Goal: Information Seeking & Learning: Learn about a topic

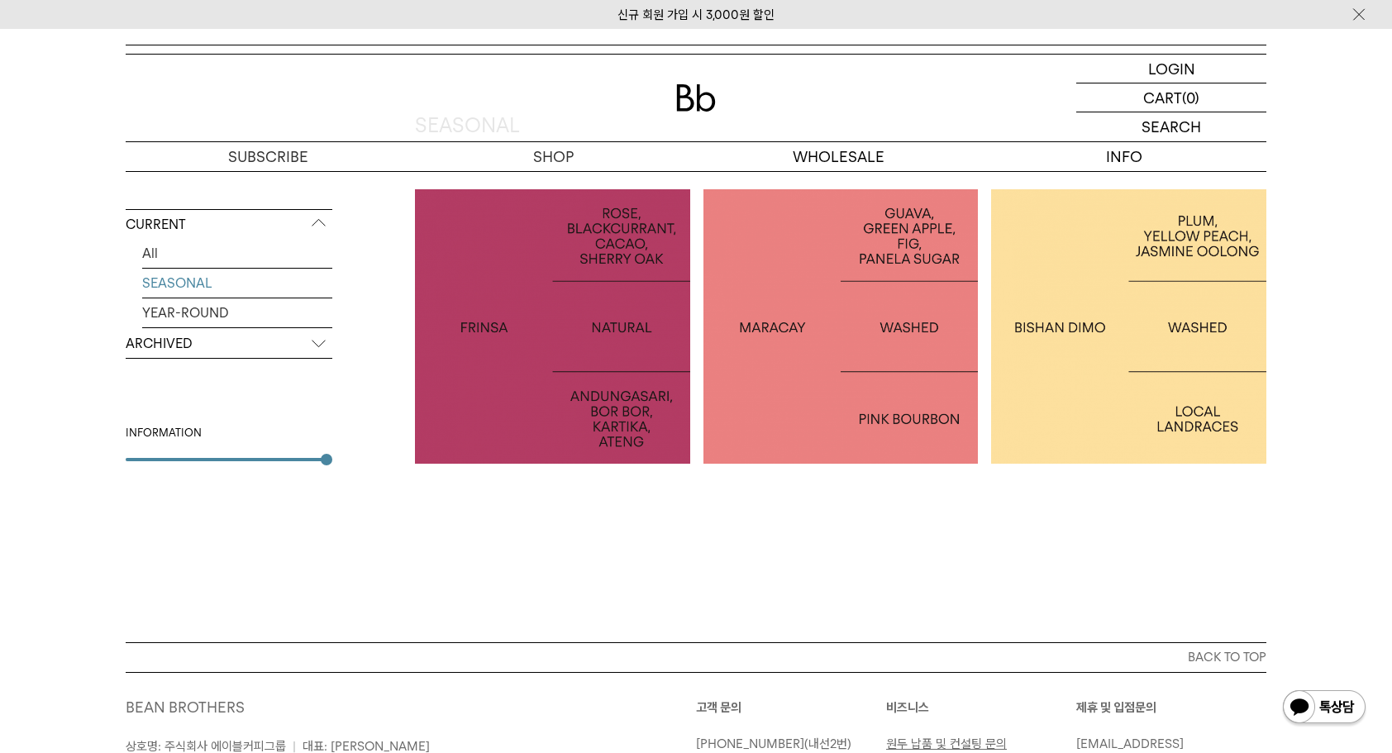
scroll to position [331, 0]
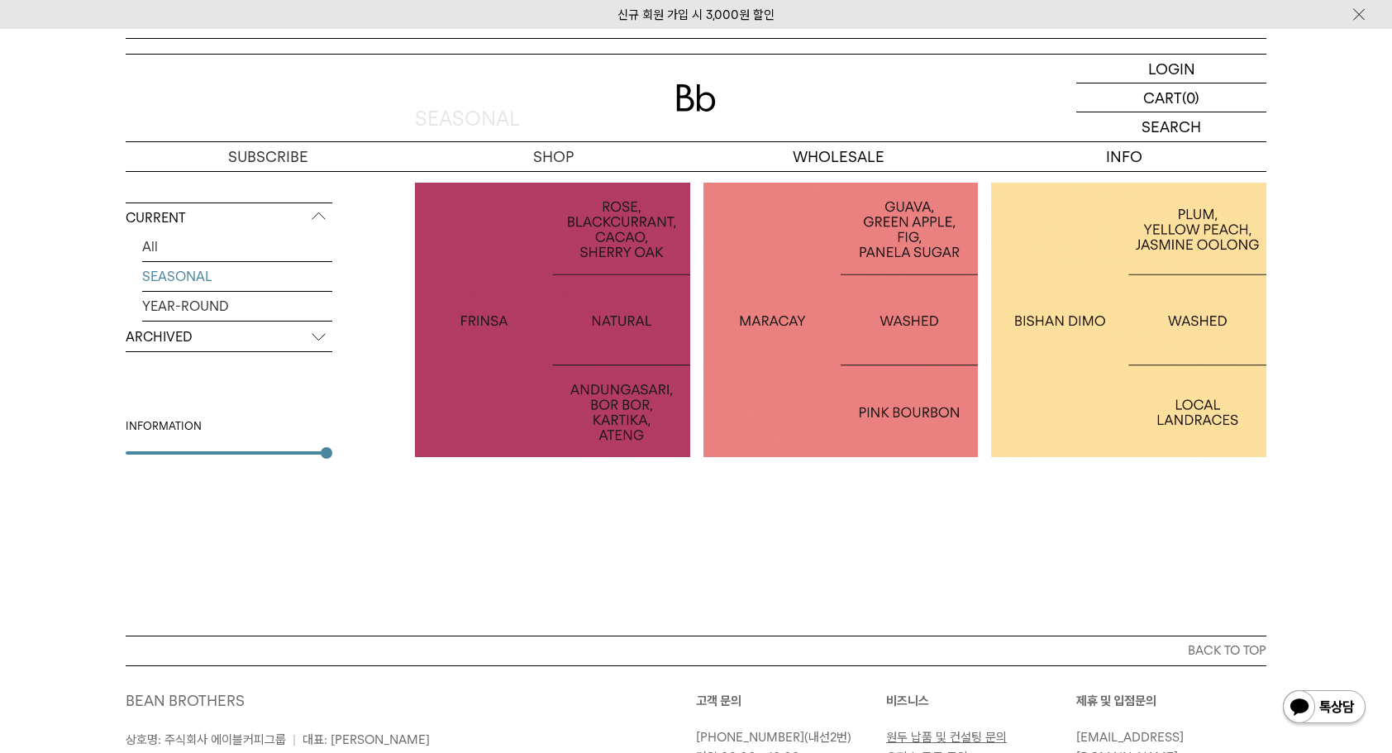
click at [1139, 323] on p "ETHIOPIA [PERSON_NAME]" at bounding box center [1128, 319] width 275 height 24
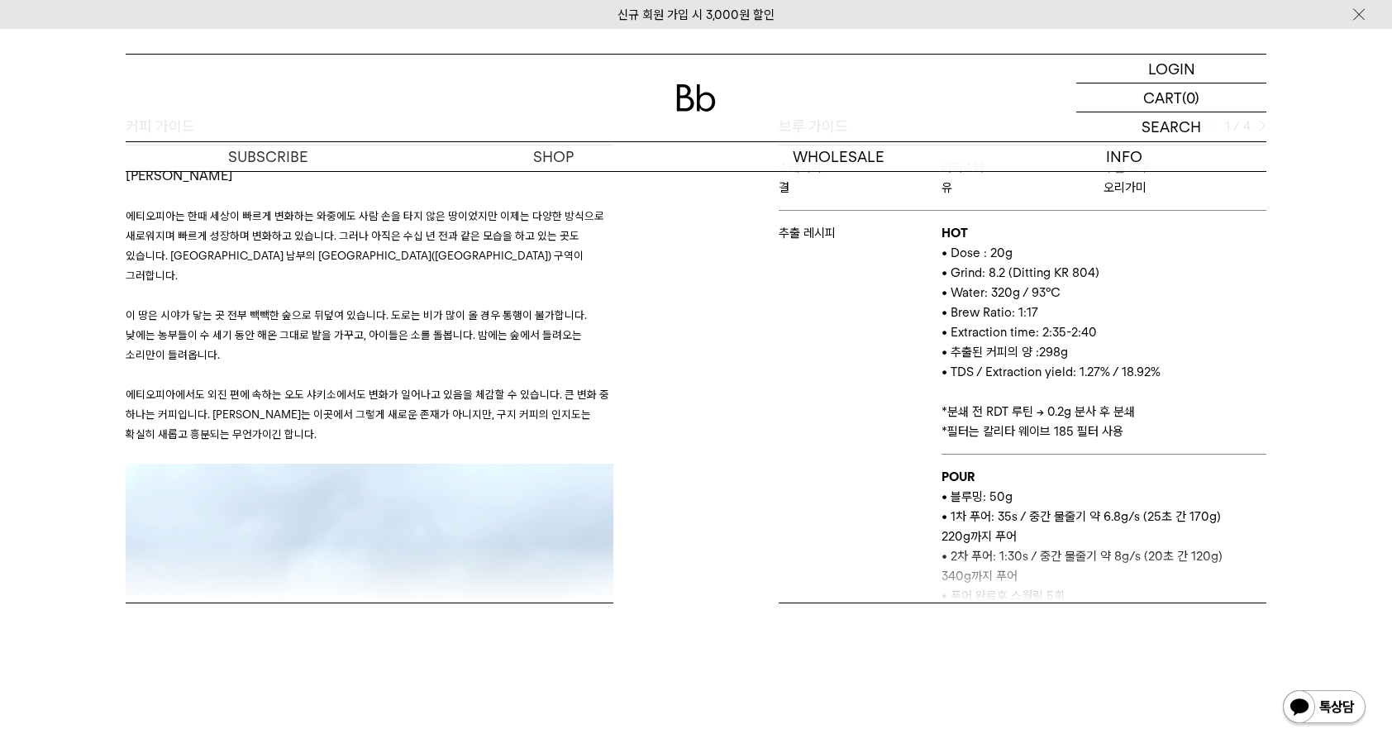
scroll to position [744, 0]
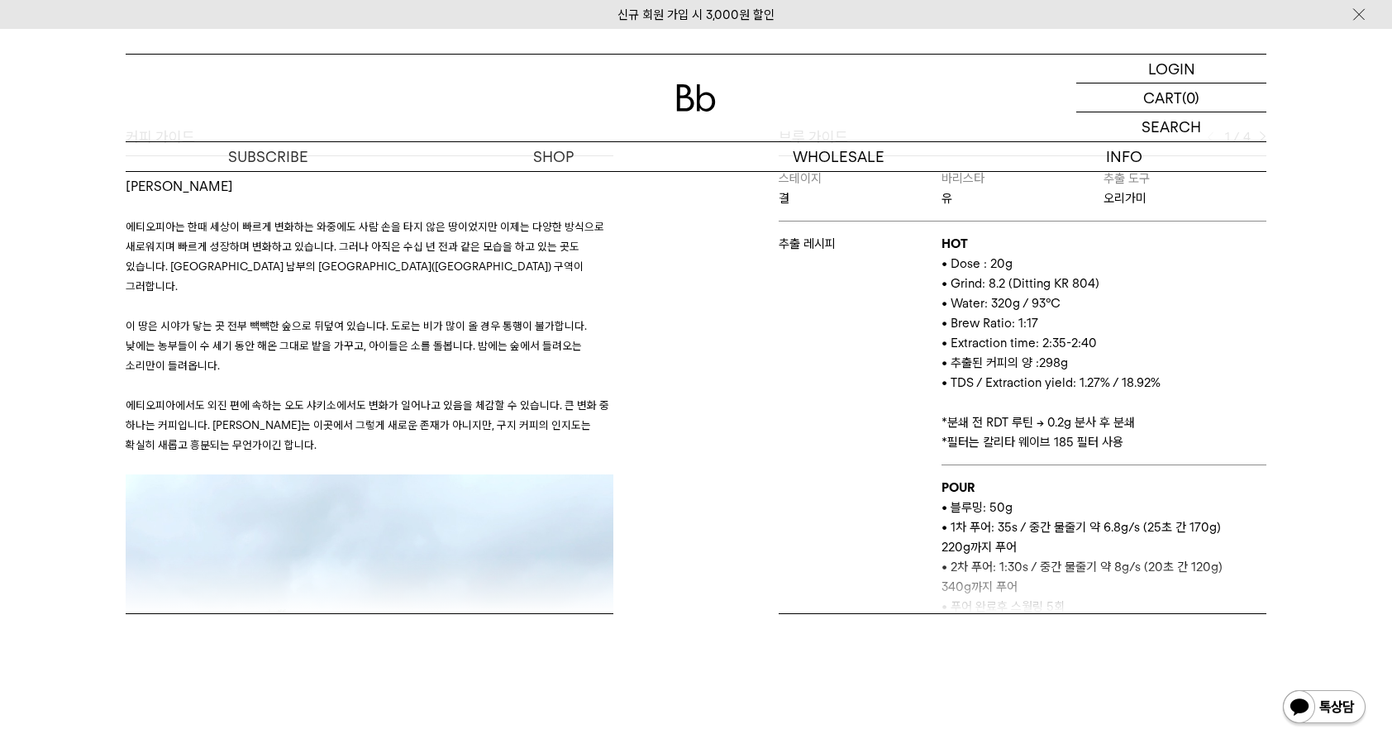
drag, startPoint x: 1046, startPoint y: 335, endPoint x: 1045, endPoint y: 320, distance: 15.0
click at [1045, 320] on td "HOT • Dose : 20g • Grind: 8.2 (Ditting KR 804) • Water: 320g / 93°C • Brew Rati…" at bounding box center [1103, 343] width 325 height 244
click at [1045, 320] on p "• Brew Ratio: 1:17" at bounding box center [1103, 323] width 325 height 20
click at [1050, 369] on span "• 추출된 커피의 양 :298g" at bounding box center [1004, 362] width 126 height 15
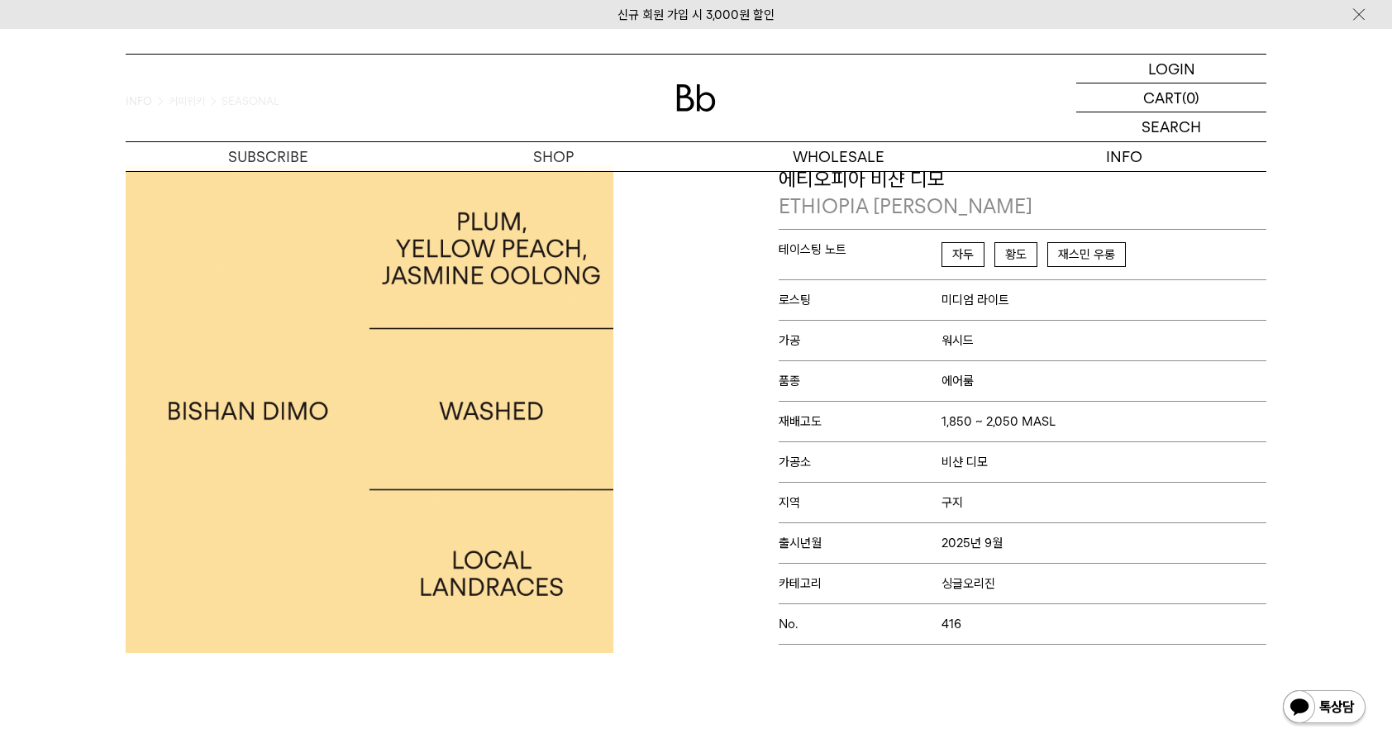
scroll to position [83, 0]
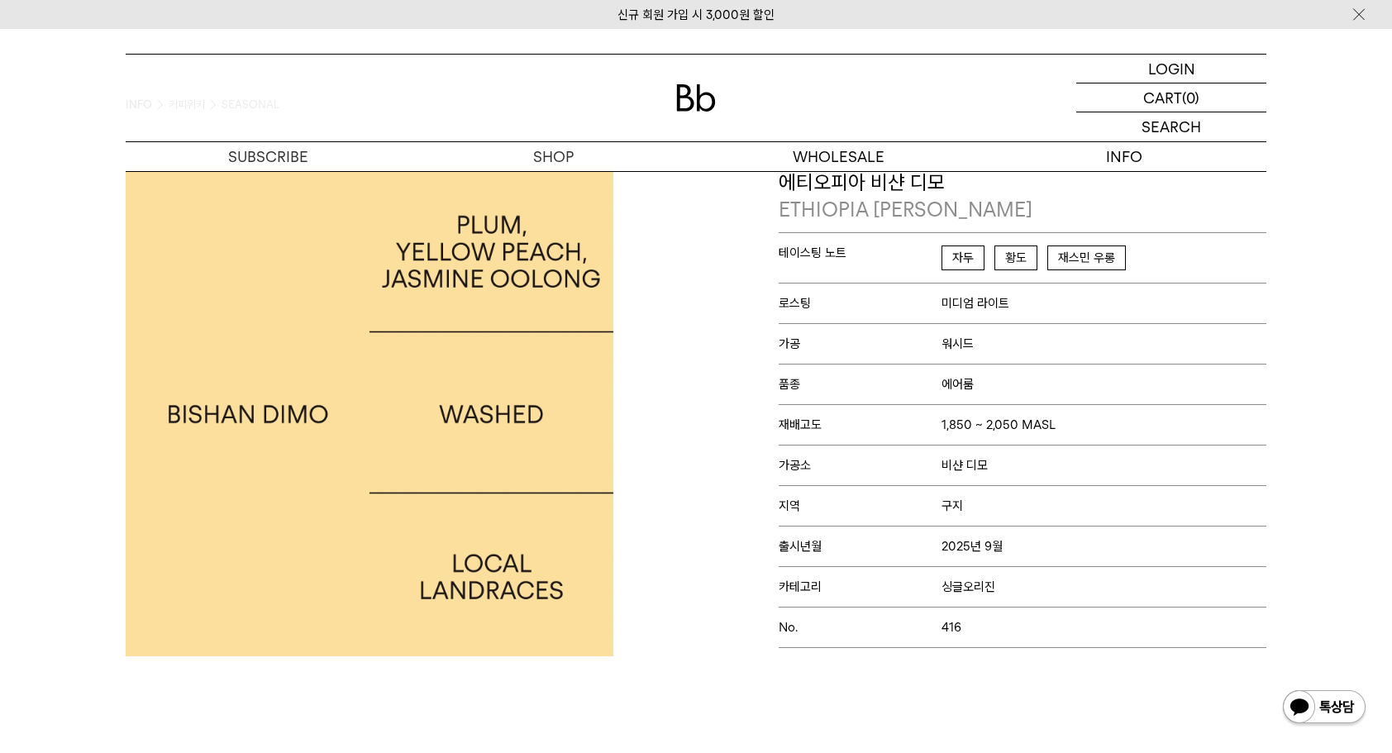
click at [1150, 707] on div "Bb의 커피 ALL SEASONAL YEAR-ROUND AUCTION SERIES ARCHIVE 2023 2022 2021 2020 2019 …" at bounding box center [696, 763] width 1392 height 1189
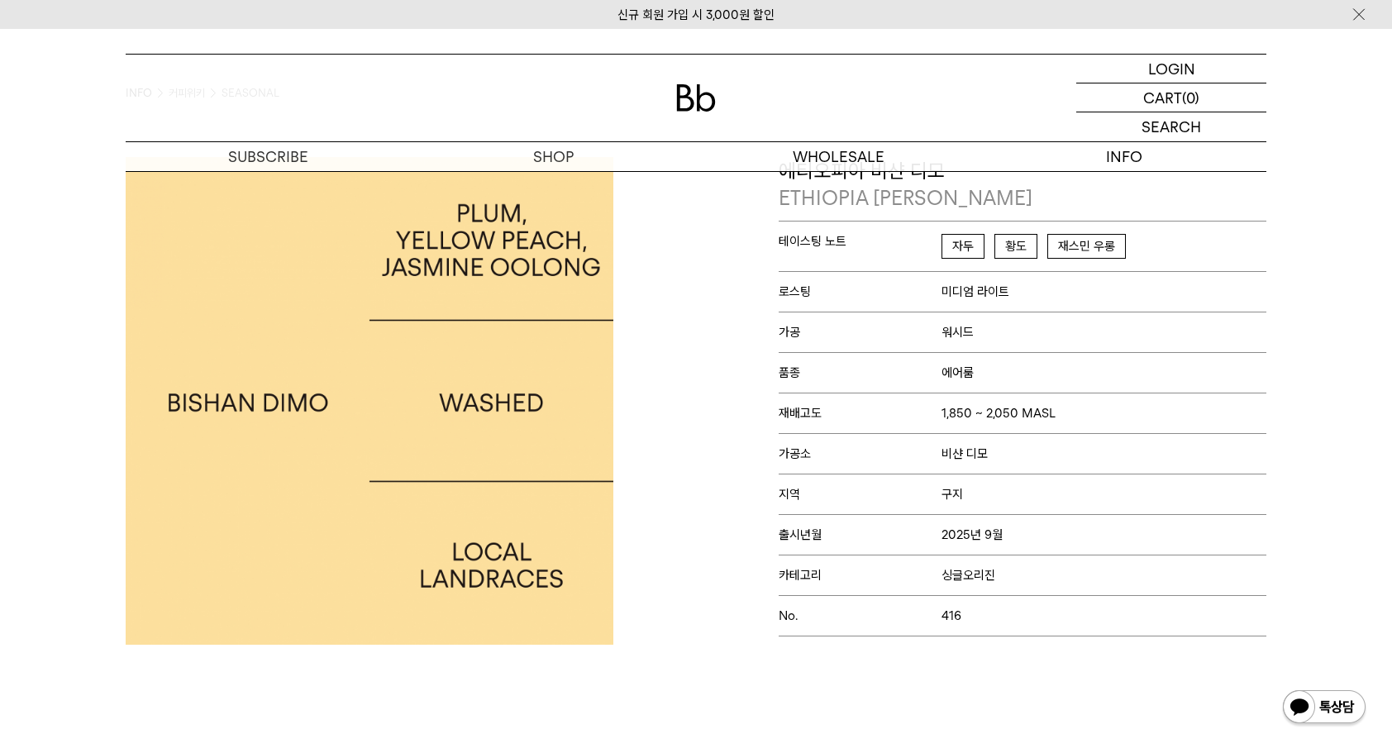
scroll to position [0, 0]
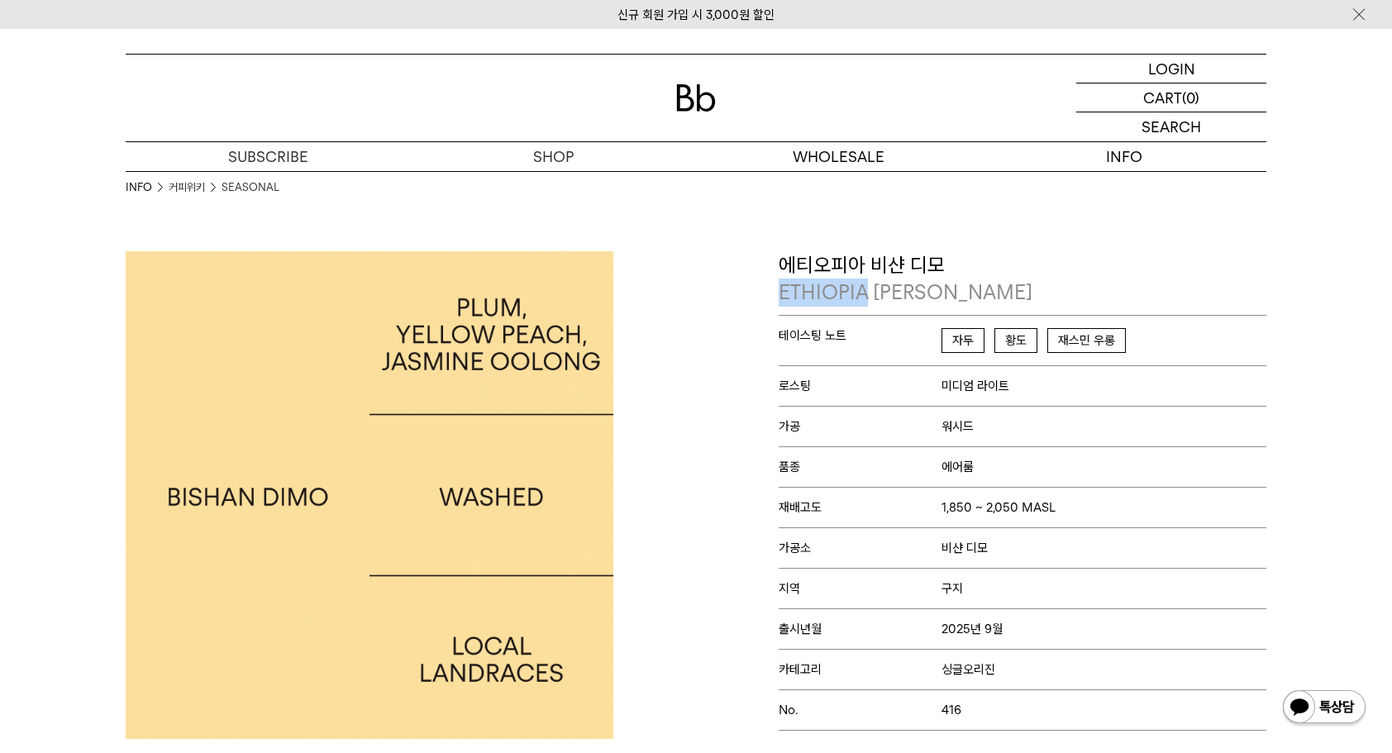
drag, startPoint x: 779, startPoint y: 290, endPoint x: 866, endPoint y: 291, distance: 86.8
click at [866, 291] on p "ETHIOPIA BISHAN DIMO" at bounding box center [1022, 292] width 488 height 28
drag, startPoint x: 866, startPoint y: 291, endPoint x: 858, endPoint y: 293, distance: 8.4
click at [858, 293] on p "ETHIOPIA BISHAN DIMO" at bounding box center [1022, 292] width 488 height 28
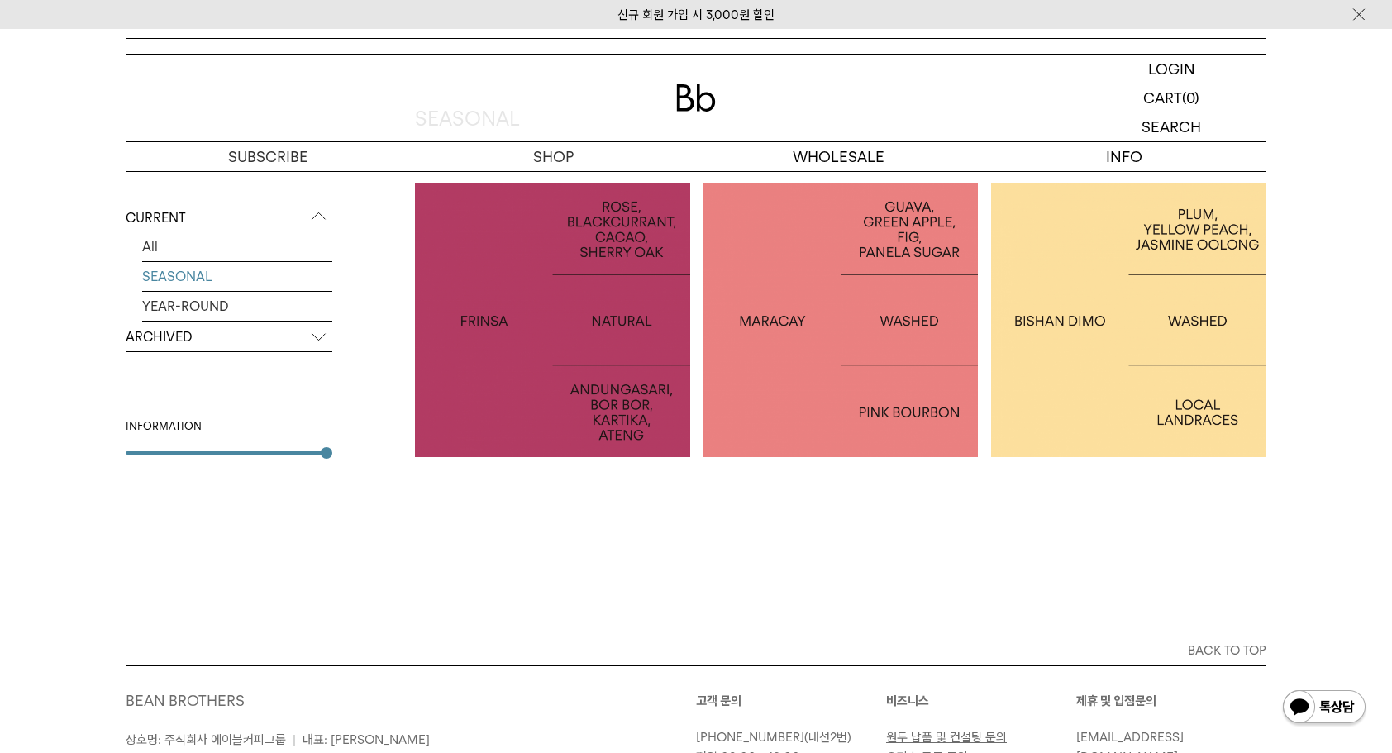
click at [784, 390] on div at bounding box center [840, 320] width 275 height 275
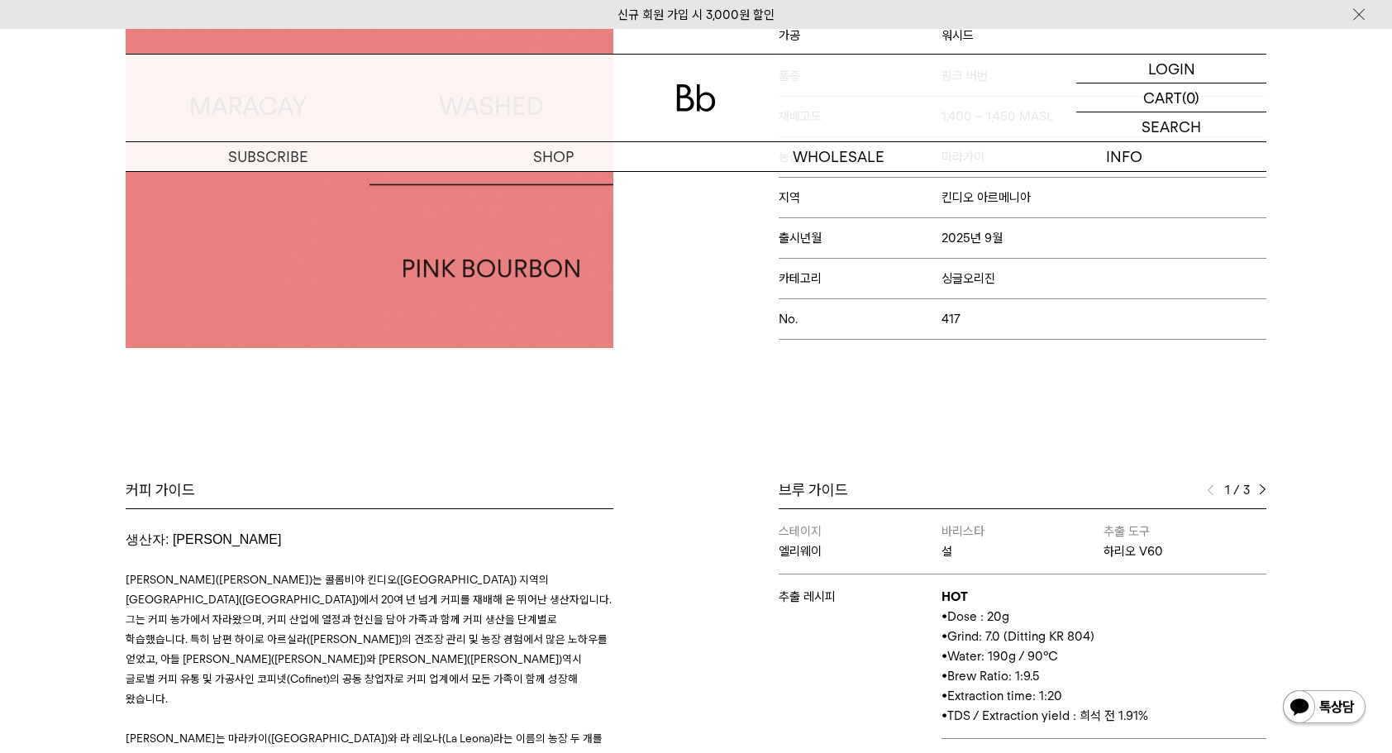
scroll to position [578, 0]
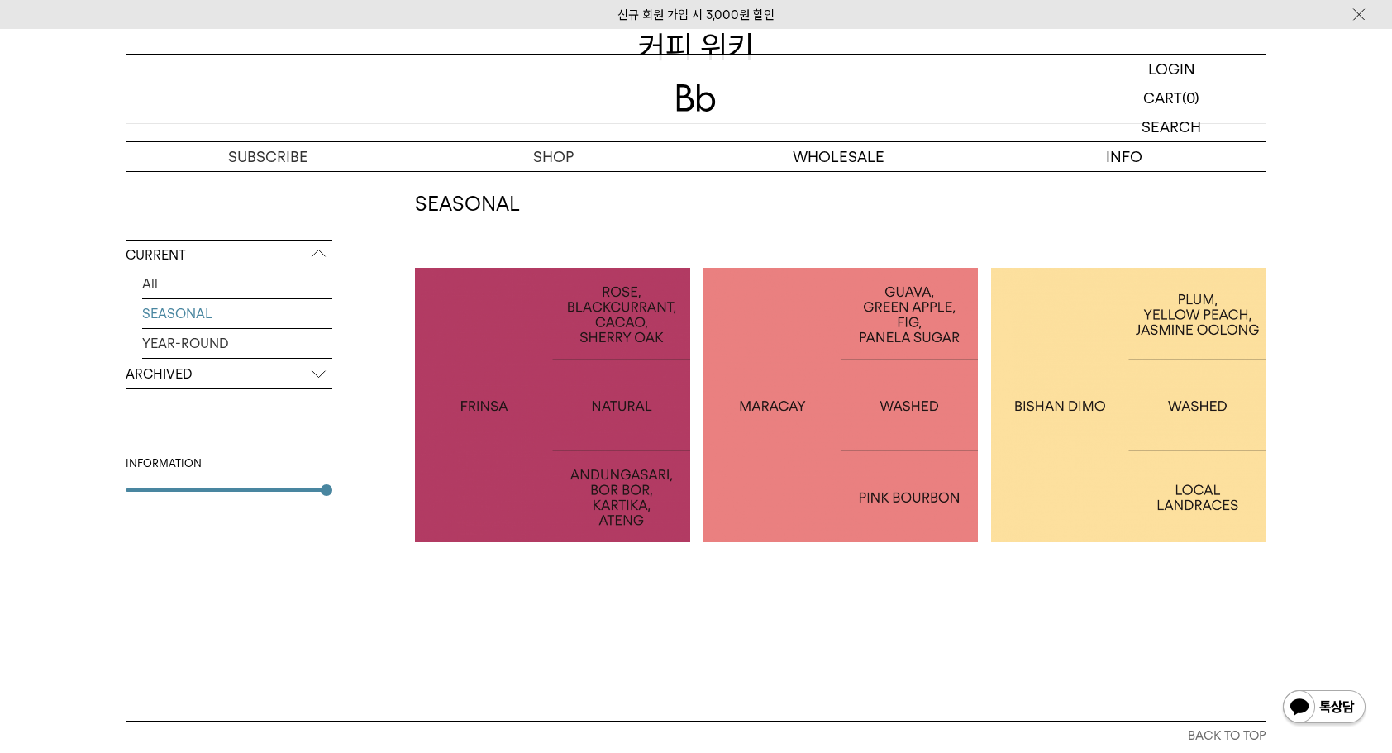
scroll to position [248, 0]
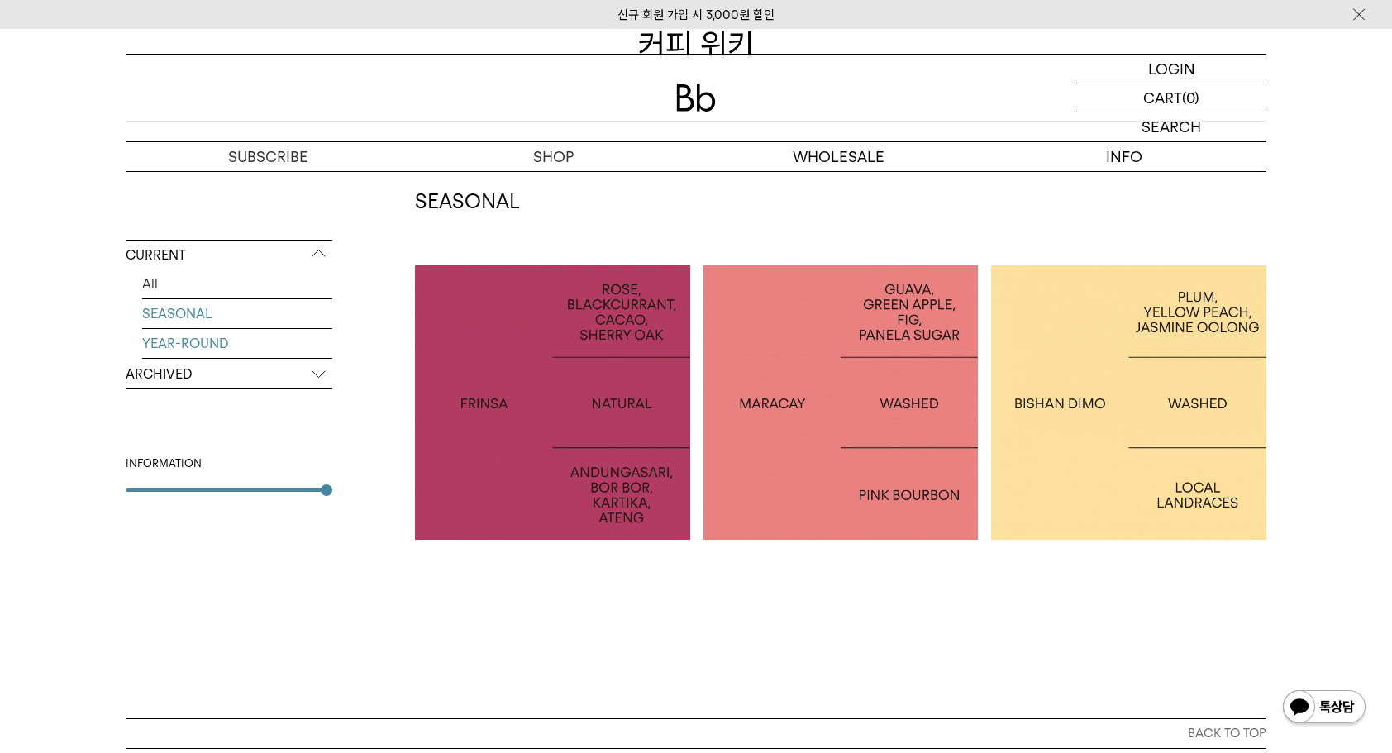
click at [266, 340] on link "YEAR-ROUND" at bounding box center [237, 343] width 190 height 29
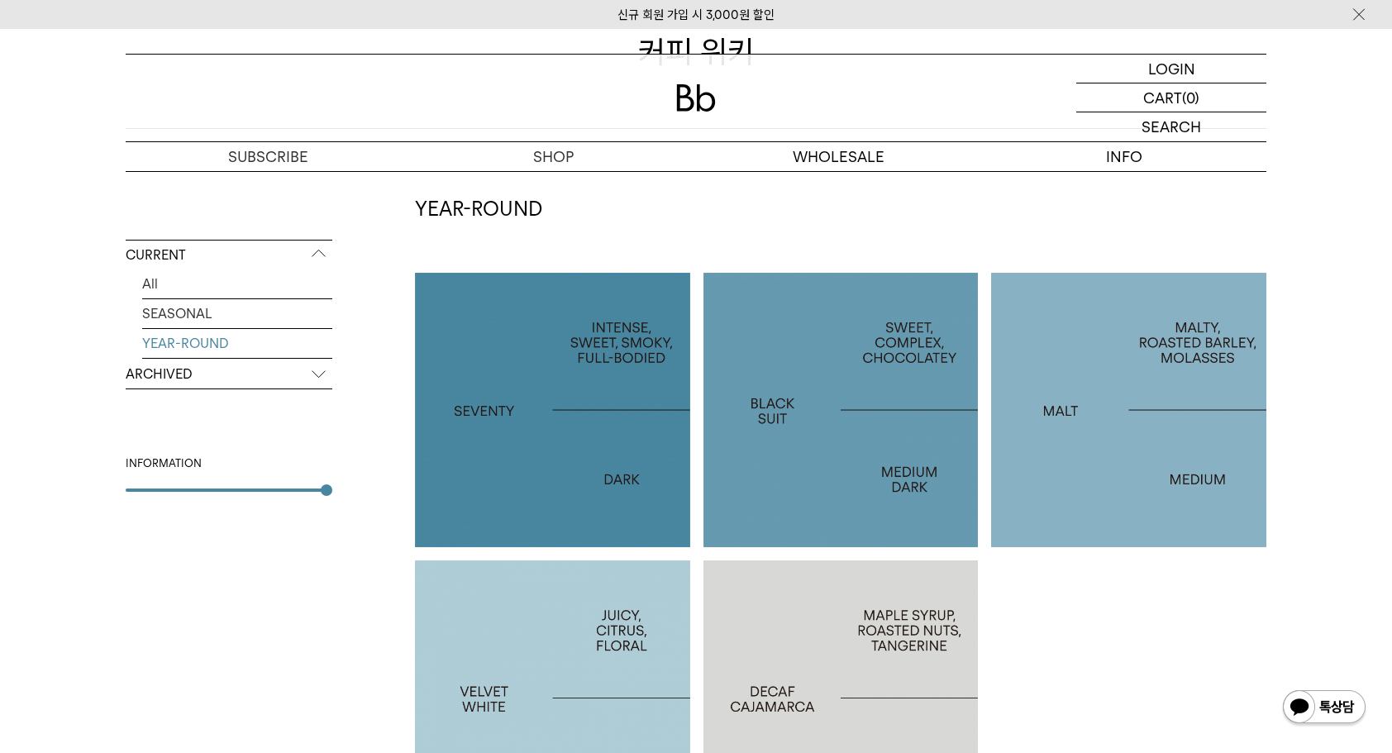
scroll to position [248, 0]
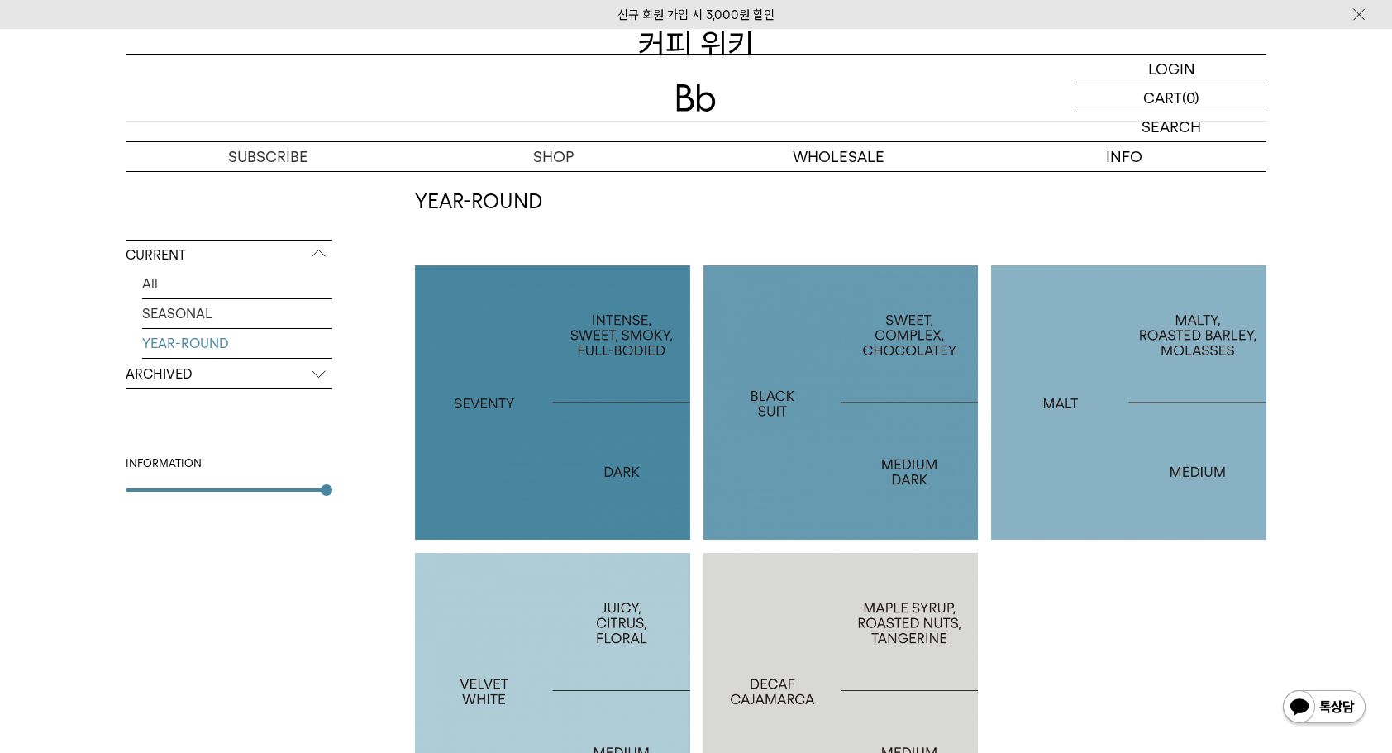
click at [1067, 356] on div at bounding box center [1128, 402] width 275 height 275
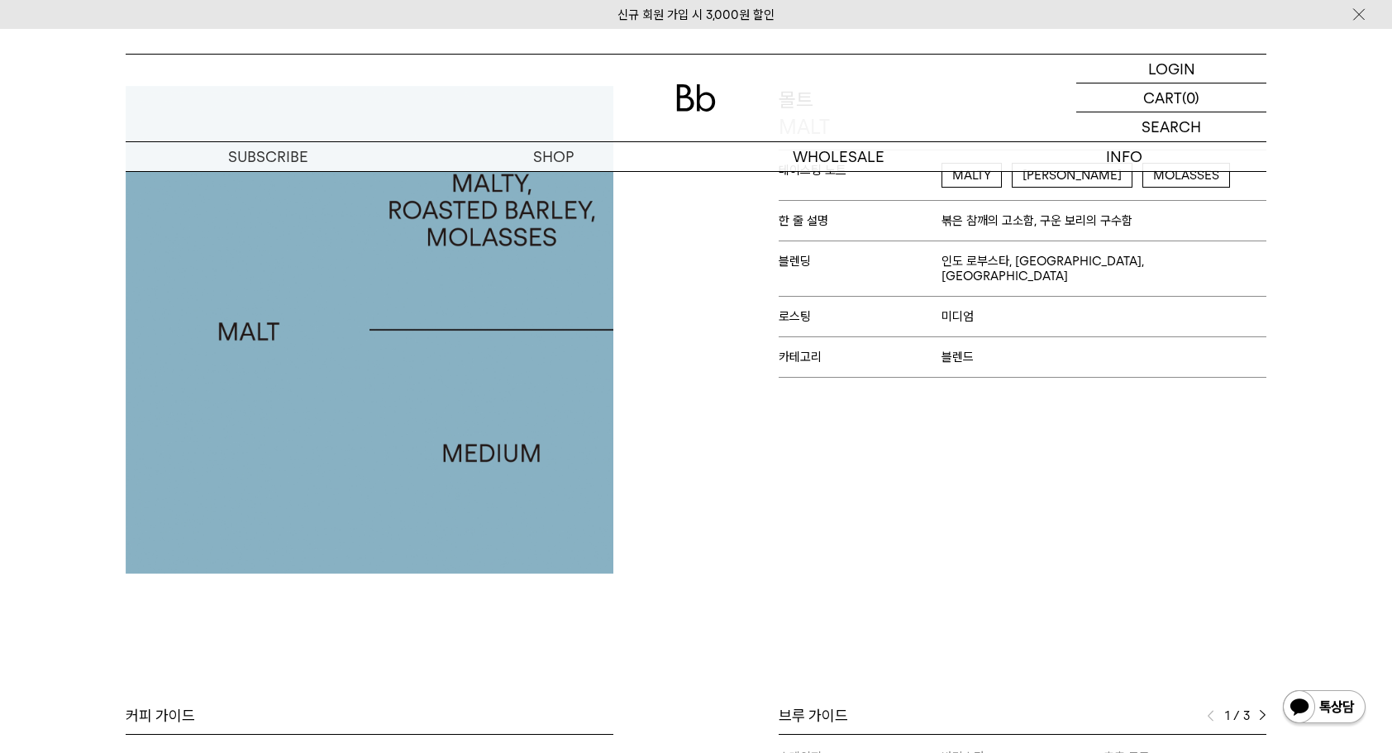
scroll to position [496, 0]
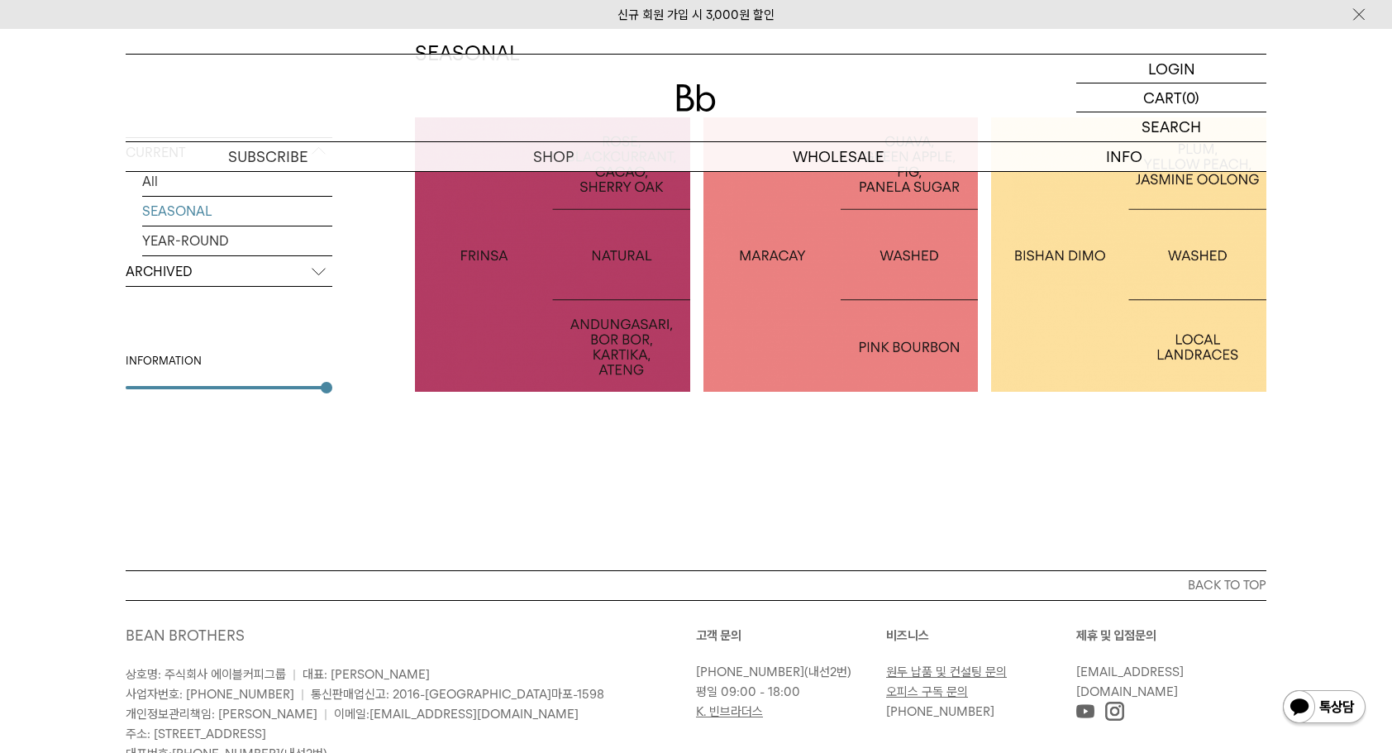
scroll to position [197, 0]
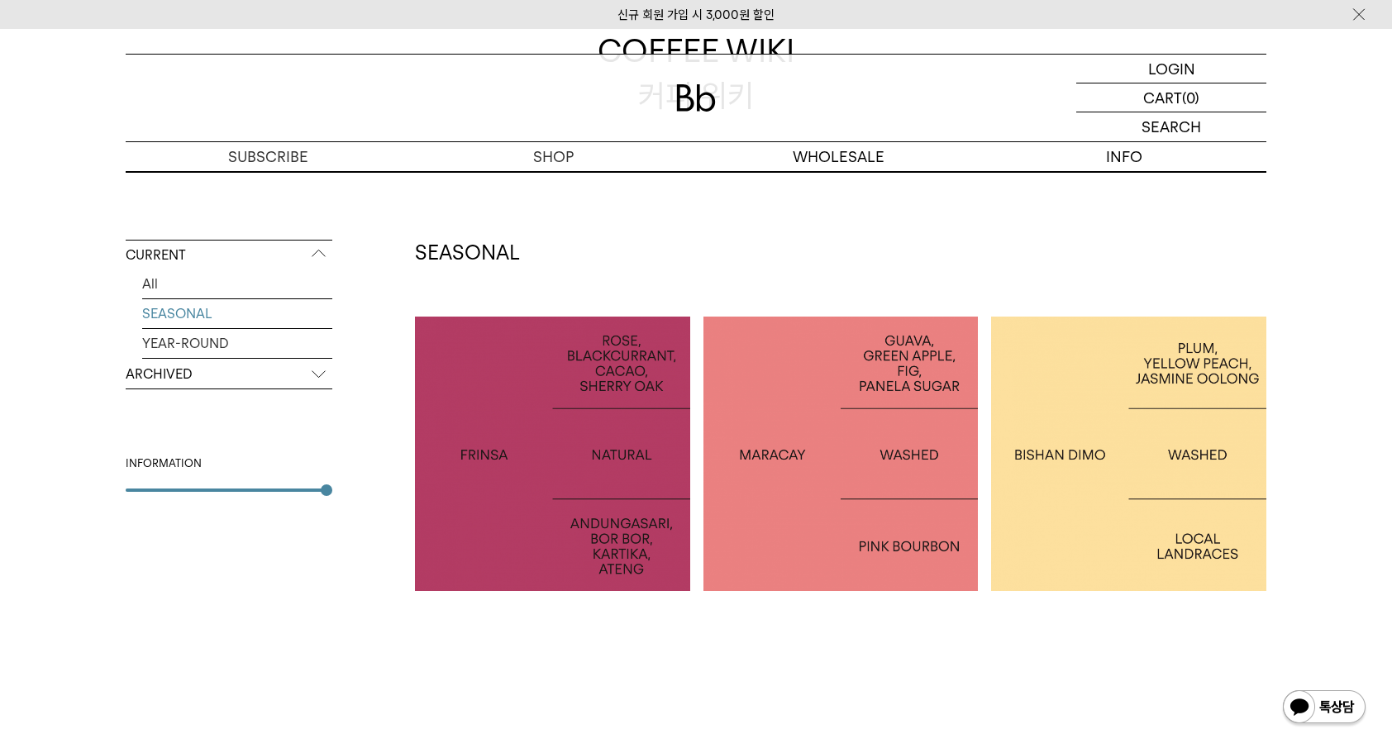
click at [1116, 401] on div at bounding box center [1128, 454] width 275 height 275
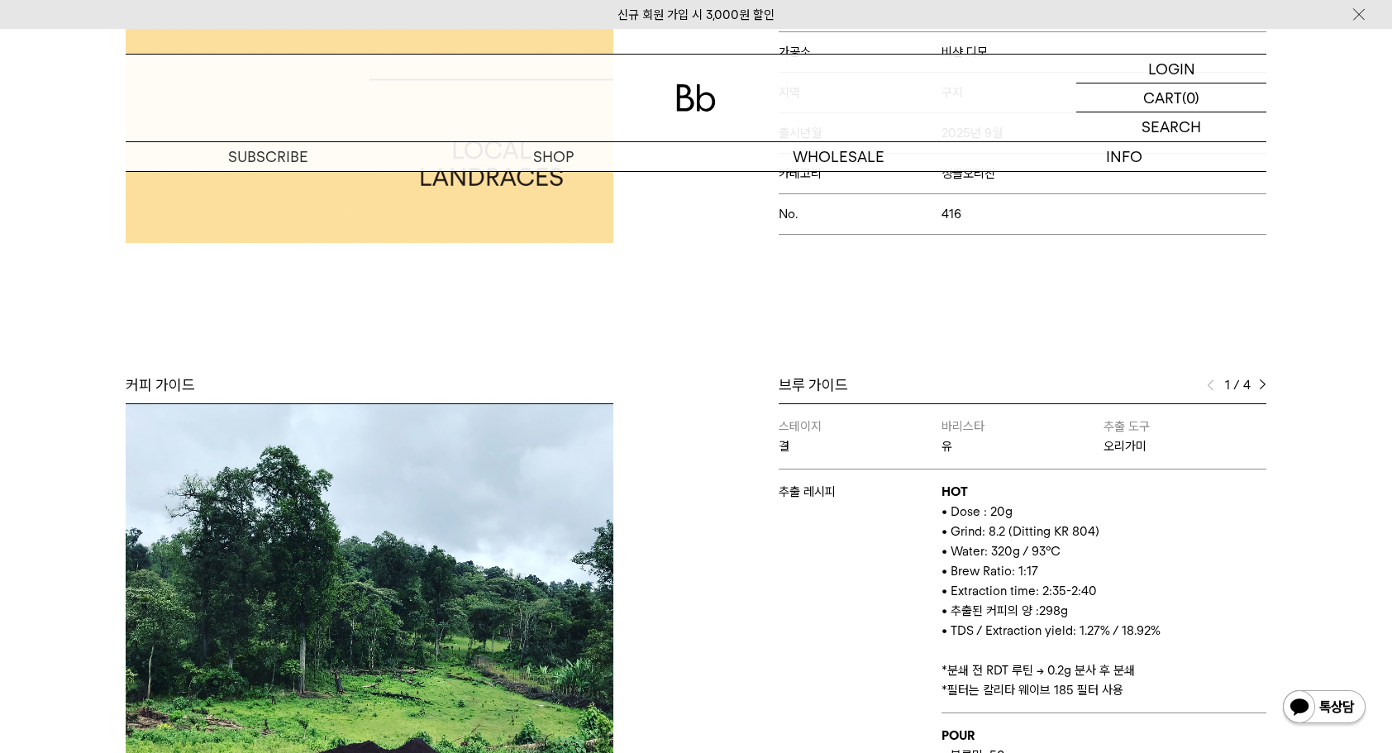
scroll to position [413, 0]
click at [720, 325] on div "Bb의 커피 ALL SEASONAL YEAR-ROUND AUCTION SERIES ARCHIVE 2023 2022 2021 2020 2019 …" at bounding box center [696, 349] width 1392 height 1189
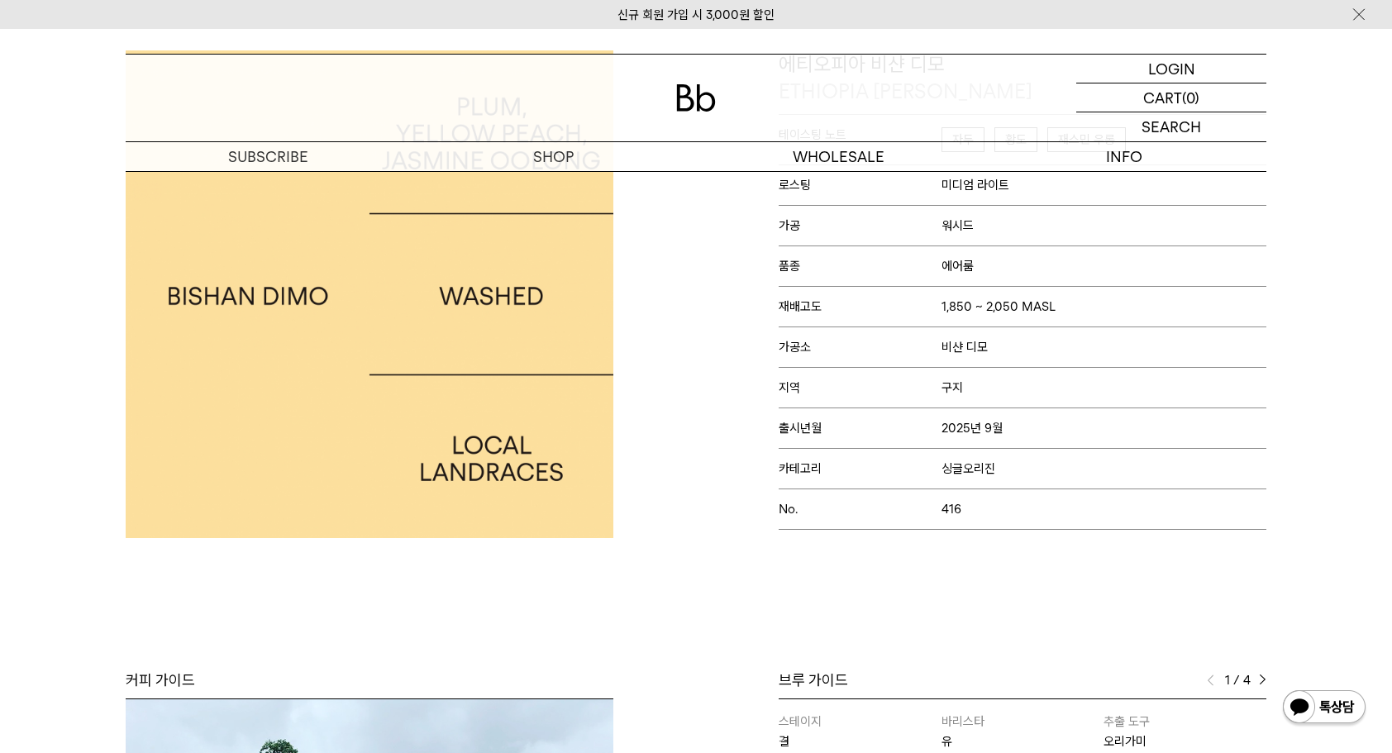
scroll to position [0, 0]
